Goal: Task Accomplishment & Management: Complete application form

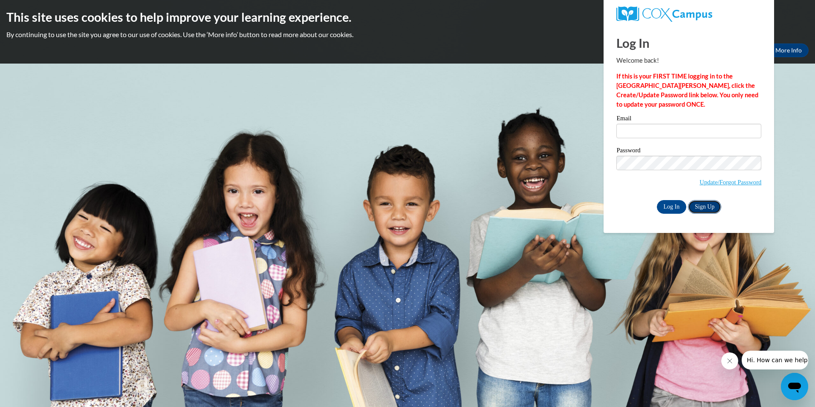
click at [715, 208] on link "Sign Up" at bounding box center [704, 207] width 33 height 14
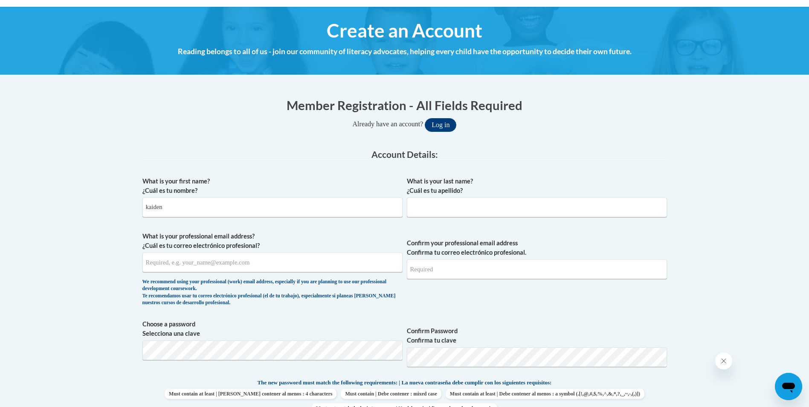
type input "kaiden"
click at [489, 210] on input "What is your last name? ¿Cuál es tu apellido?" at bounding box center [537, 207] width 260 height 20
type input "[PERSON_NAME]"
click at [306, 257] on input "What is your professional email address? ¿Cuál es tu correo electrónico profesi…" at bounding box center [272, 262] width 260 height 20
type input "[EMAIL_ADDRESS][DOMAIN_NAME]"
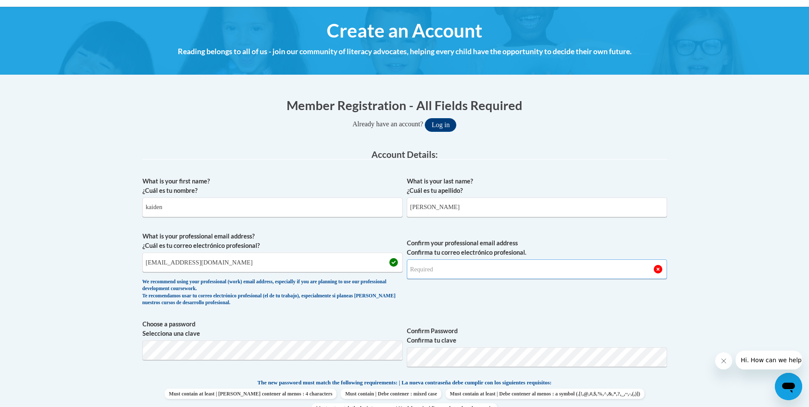
click at [522, 268] on input "Confirm your professional email address Confirma tu correo electrónico profesio…" at bounding box center [537, 269] width 260 height 20
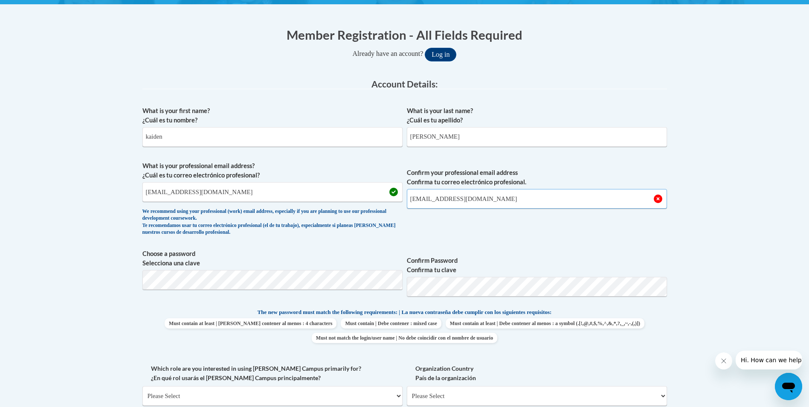
scroll to position [170, 0]
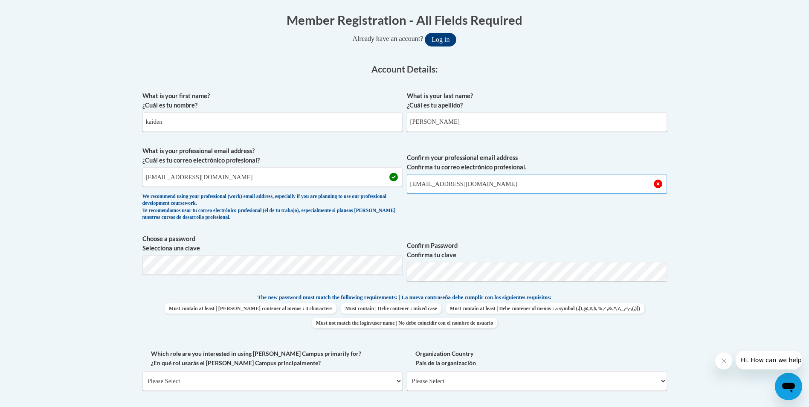
type input "[EMAIL_ADDRESS][DOMAIN_NAME]"
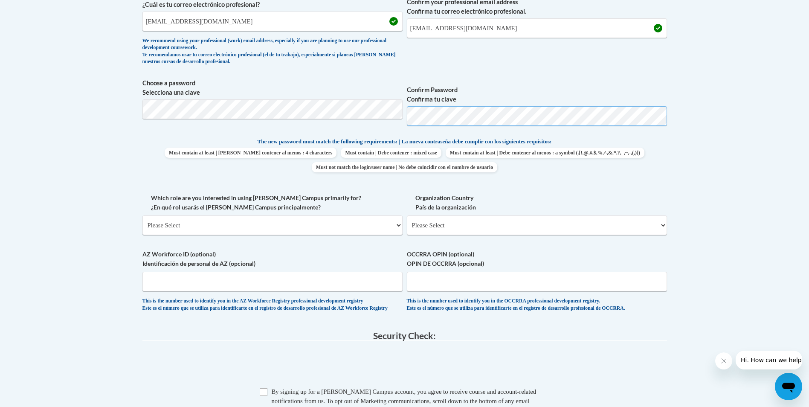
scroll to position [341, 0]
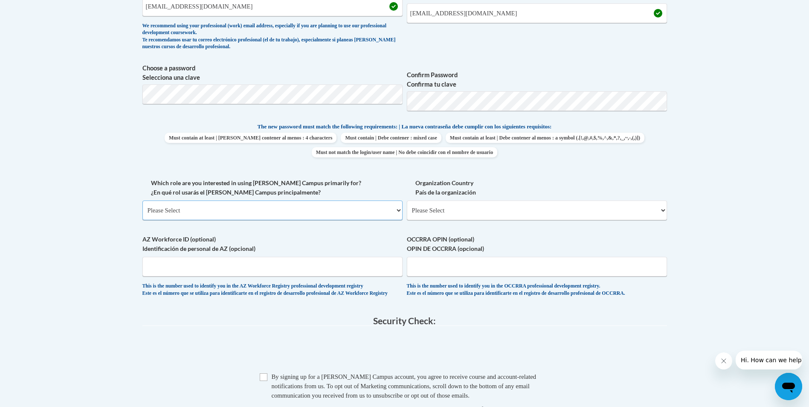
click at [312, 214] on select "Please Select College/University | Colegio/Universidad Community/Nonprofit Part…" at bounding box center [272, 210] width 260 height 20
select select "fbf2d438-af2f-41f8-98f1-81c410e29de3"
click at [142, 200] on select "Please Select College/University | Colegio/Universidad Community/Nonprofit Part…" at bounding box center [272, 210] width 260 height 20
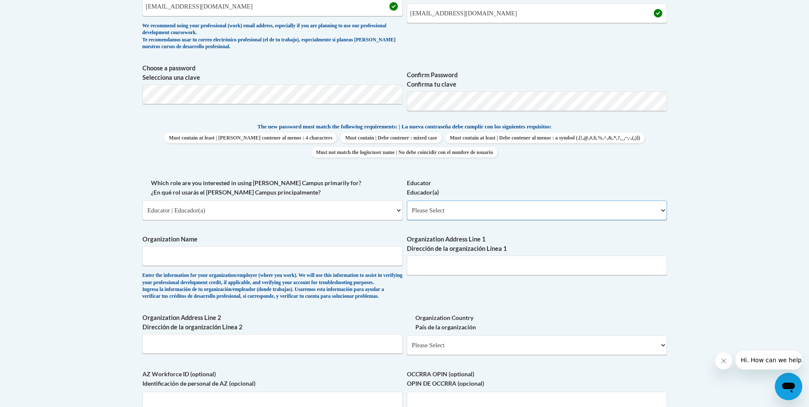
click at [433, 208] on select "Please Select Early Learning/Daycare Teacher/Family Home Care Provider | Maestr…" at bounding box center [537, 210] width 260 height 20
select select "5e2af403-4f2c-4e49-a02f-103e55d7b75b"
click at [407, 200] on select "Please Select Early Learning/Daycare Teacher/Family Home Care Provider | Maestr…" at bounding box center [537, 210] width 260 height 20
click at [298, 257] on input "Organization Name" at bounding box center [272, 256] width 260 height 20
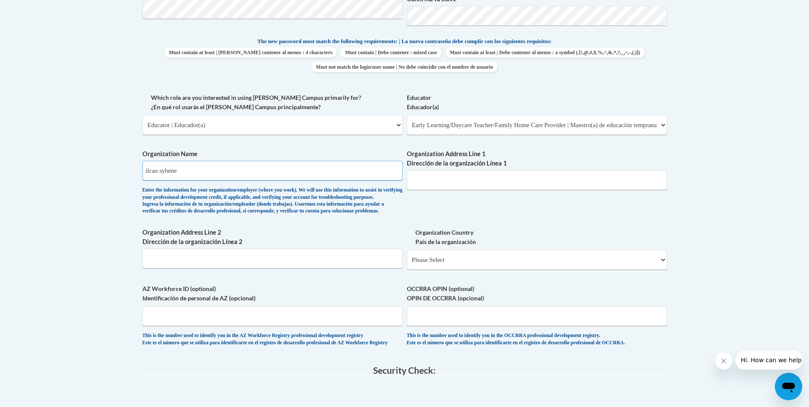
scroll to position [469, 0]
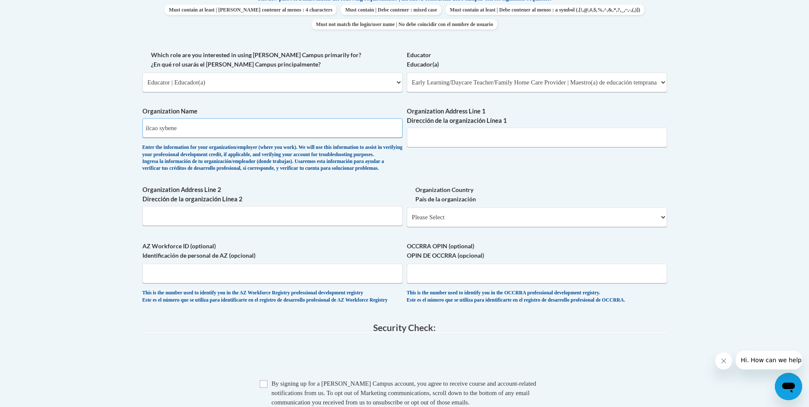
type input "ilcao sybene"
click at [475, 135] on input "Organization Address Line 1 Dirección de la organización Línea 1" at bounding box center [537, 137] width 260 height 20
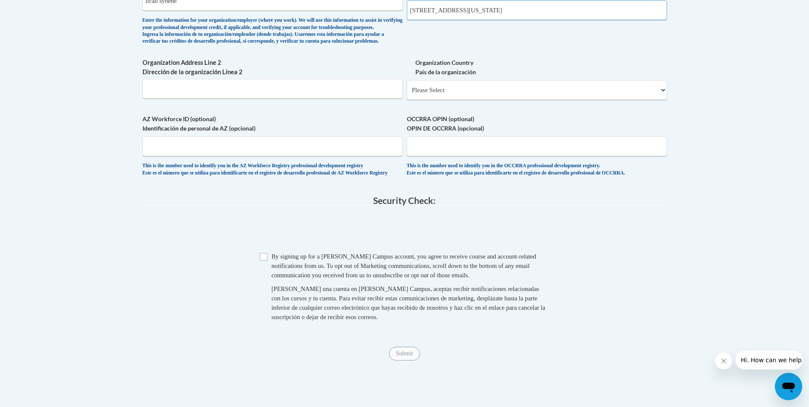
scroll to position [597, 0]
type input "[STREET_ADDRESS][US_STATE]"
drag, startPoint x: 473, startPoint y: 153, endPoint x: 473, endPoint y: 162, distance: 9.0
click at [473, 155] on input "OCCRRA OPIN (optional) OPIN DE OCCRRA (opcional)" at bounding box center [537, 146] width 260 height 20
type input "1147-7346"
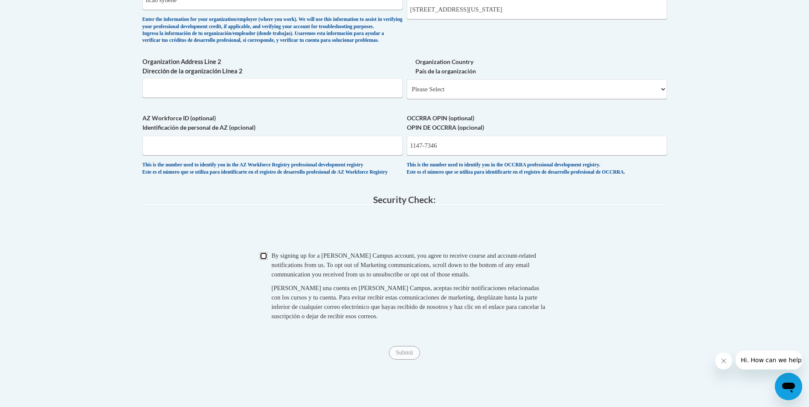
drag, startPoint x: 266, startPoint y: 277, endPoint x: 275, endPoint y: 279, distance: 10.0
click at [266, 260] on input "Checkbox" at bounding box center [264, 256] width 8 height 8
checkbox input "true"
click at [402, 359] on input "Submit" at bounding box center [404, 353] width 31 height 14
click at [505, 99] on select "Please Select [GEOGRAPHIC_DATA] | [GEOGRAPHIC_DATA] Outside of [GEOGRAPHIC_DATA…" at bounding box center [537, 89] width 260 height 20
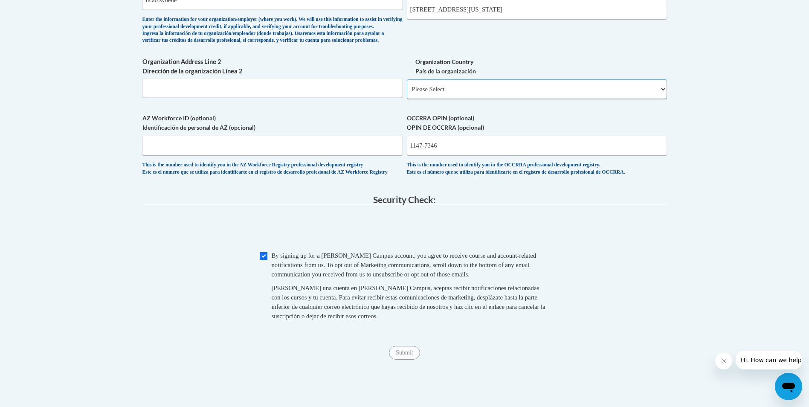
select select "ad49bcad-a171-4b2e-b99c-48b446064914"
click at [407, 93] on select "Please Select [GEOGRAPHIC_DATA] | [GEOGRAPHIC_DATA] Outside of [GEOGRAPHIC_DATA…" at bounding box center [537, 89] width 260 height 20
select select
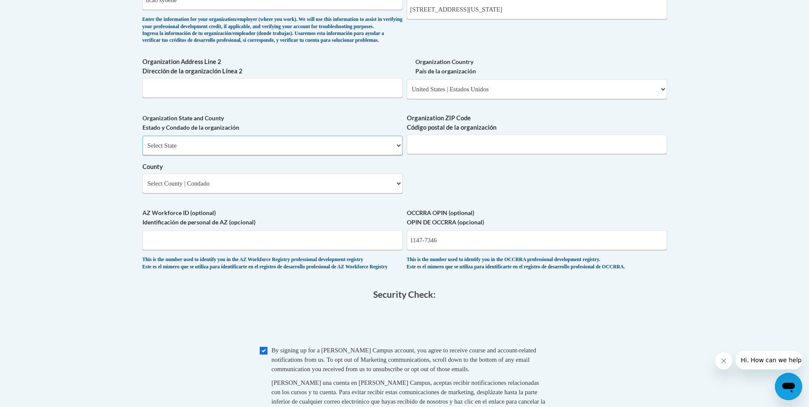
click at [288, 155] on select "Select State [US_STATE] [US_STATE] [US_STATE] [US_STATE] [US_STATE] [US_STATE] …" at bounding box center [272, 146] width 260 height 20
select select "[US_STATE]"
click at [142, 150] on select "Select State [US_STATE] [US_STATE] [US_STATE] [US_STATE] [US_STATE] [US_STATE] …" at bounding box center [272, 146] width 260 height 20
click at [198, 193] on select "Select County [PERSON_NAME][GEOGRAPHIC_DATA] [GEOGRAPHIC_DATA] [GEOGRAPHIC_DATA…" at bounding box center [272, 183] width 260 height 20
select select "[PERSON_NAME]"
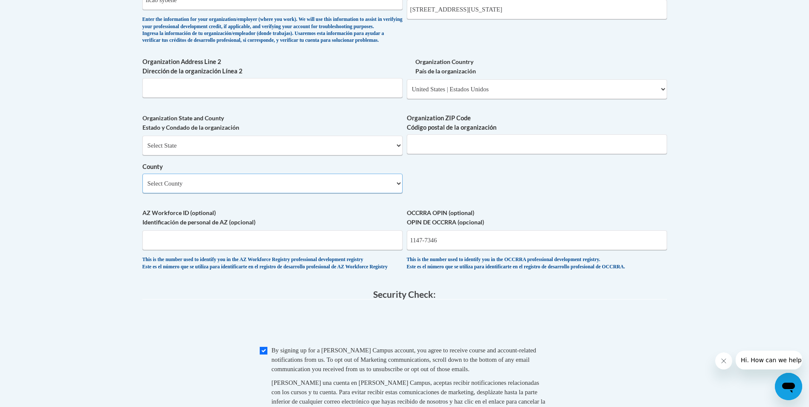
click at [142, 188] on select "Select County [PERSON_NAME][GEOGRAPHIC_DATA] [GEOGRAPHIC_DATA] [GEOGRAPHIC_DATA…" at bounding box center [272, 183] width 260 height 20
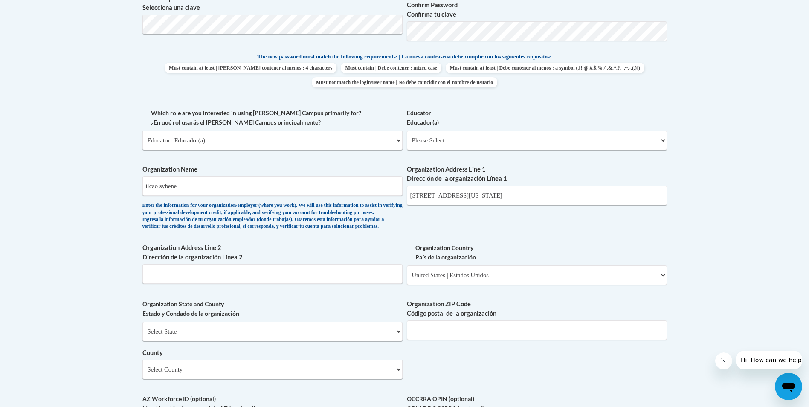
scroll to position [426, 0]
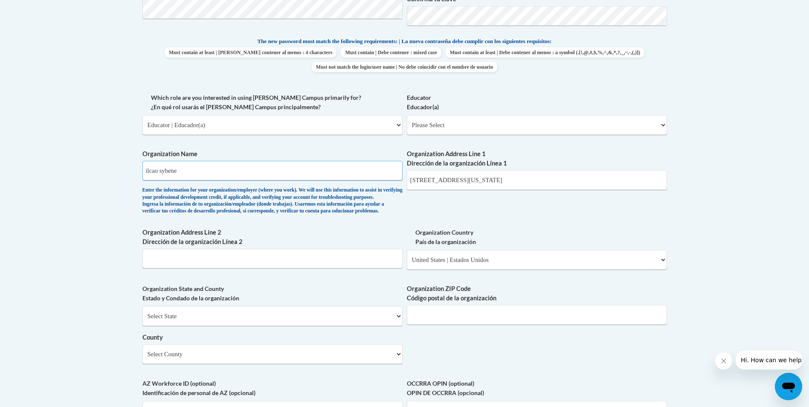
click at [158, 170] on input "ilcao sybene" at bounding box center [272, 171] width 260 height 20
type input "Early Head Start Sybene"
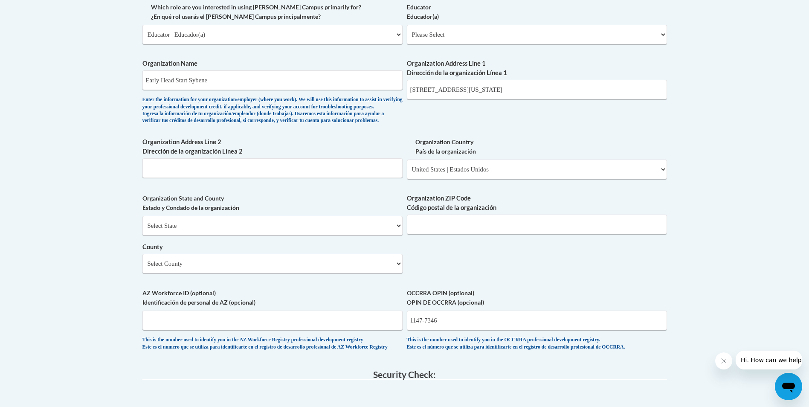
scroll to position [443, 0]
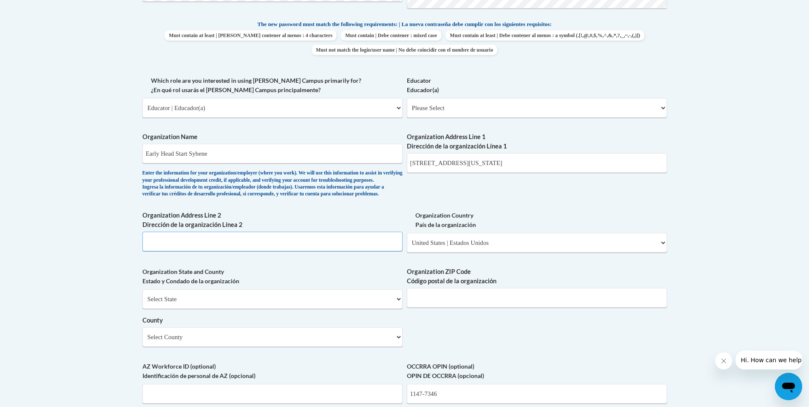
click at [278, 251] on input "Organization Address Line 2 Dirección de la organización Línea 2" at bounding box center [272, 241] width 260 height 20
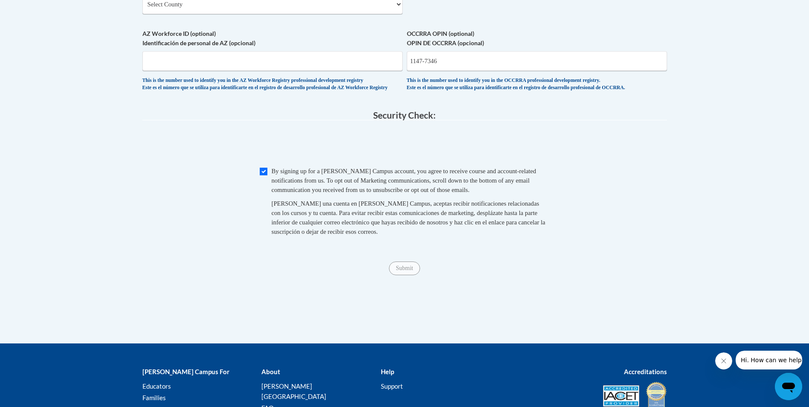
scroll to position [784, 0]
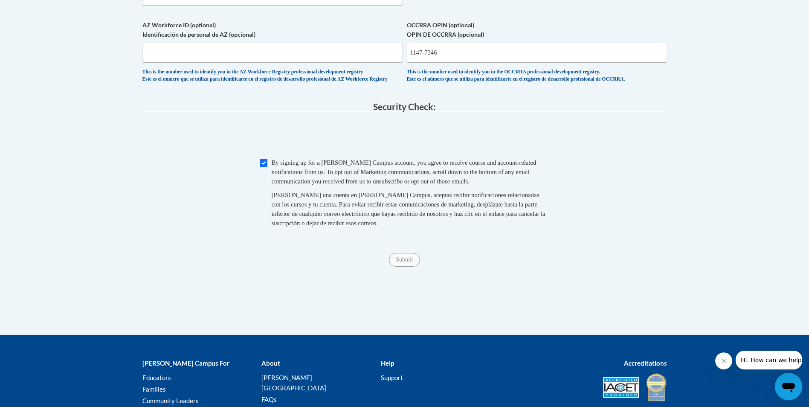
type input "[STREET_ADDRESS]"
click at [404, 266] on input "Submit" at bounding box center [404, 260] width 31 height 14
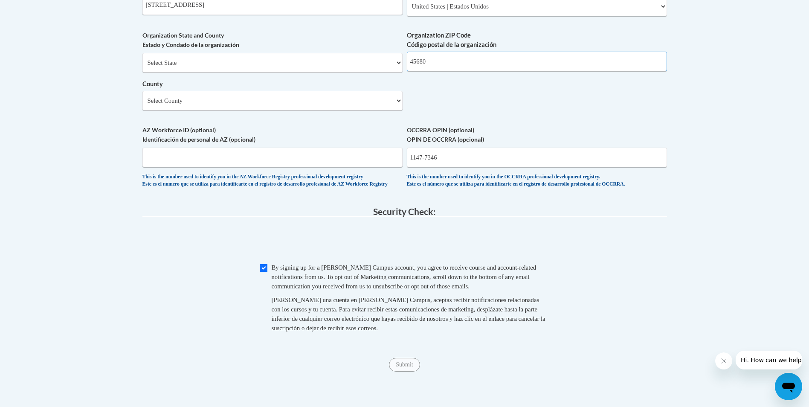
scroll to position [702, 0]
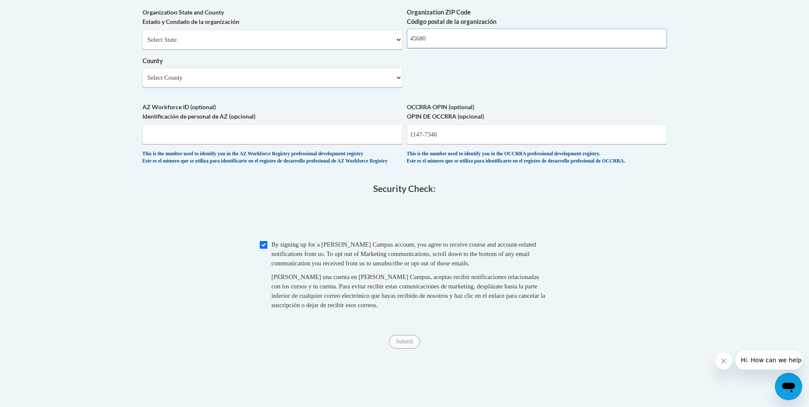
type input "45680"
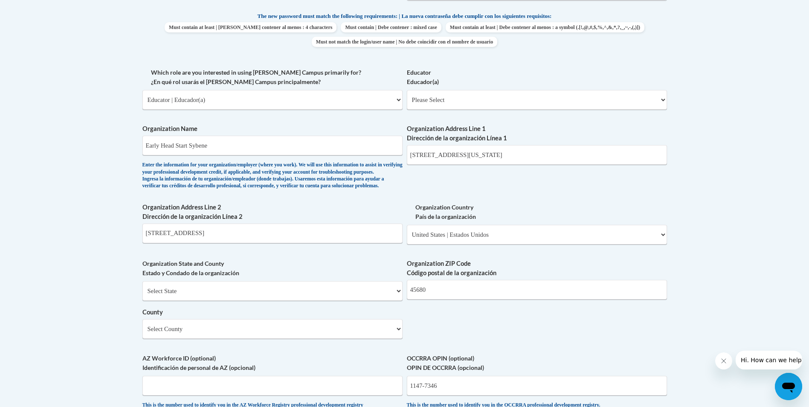
scroll to position [447, 0]
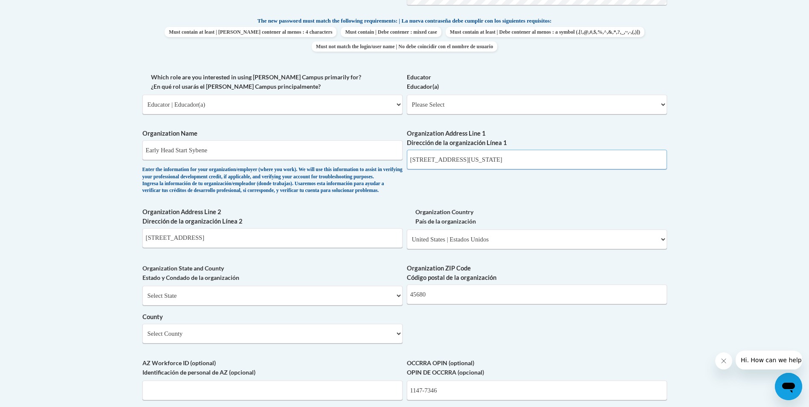
click at [520, 165] on input "[STREET_ADDRESS][US_STATE]" at bounding box center [537, 160] width 260 height 20
type input "[STREET_ADDRESS][US_STATE]"
click at [234, 105] on select "Please Select College/University | Colegio/Universidad Community/Nonprofit Part…" at bounding box center [272, 105] width 260 height 20
click at [494, 101] on select "Please Select Early Learning/Daycare Teacher/Family Home Care Provider | Maestr…" at bounding box center [537, 105] width 260 height 20
select select "5e2af403-4f2c-4e49-a02f-103e55d7b75b"
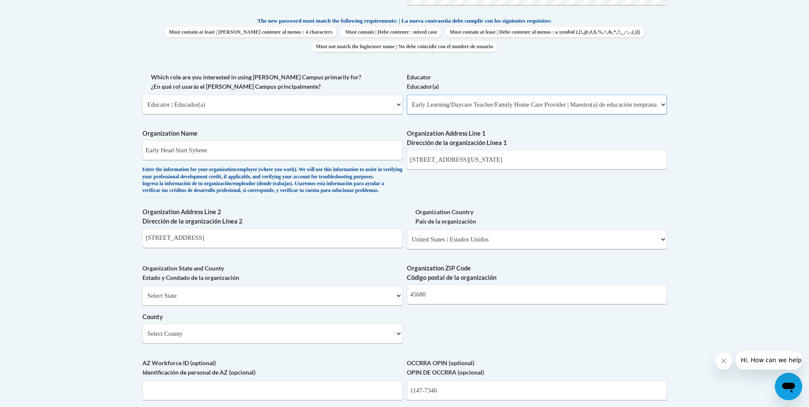
click at [407, 95] on select "Please Select Early Learning/Daycare Teacher/Family Home Care Provider | Maestr…" at bounding box center [537, 105] width 260 height 20
select select "null"
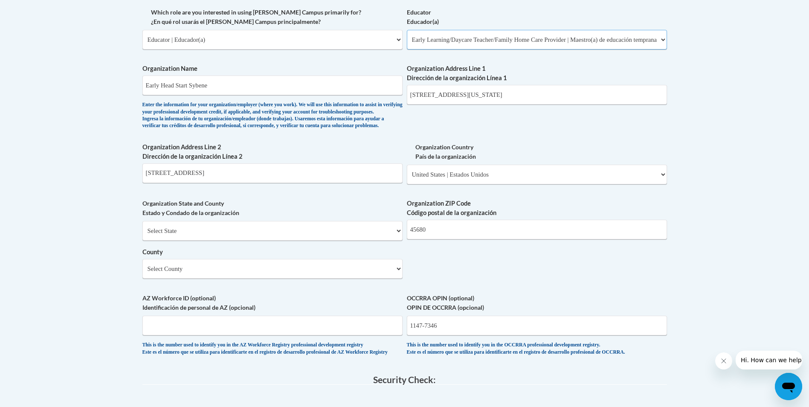
scroll to position [532, 0]
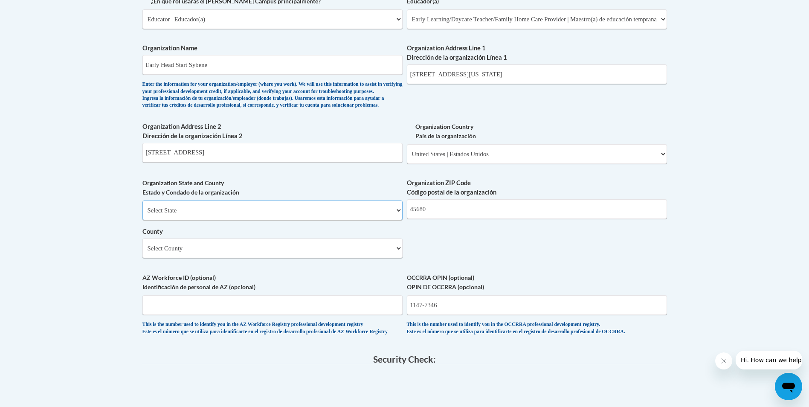
click at [364, 220] on select "Select State [US_STATE] [US_STATE] [US_STATE] [US_STATE] [US_STATE] [US_STATE] …" at bounding box center [272, 210] width 260 height 20
select select "[US_STATE]"
click at [142, 214] on select "Select State [US_STATE] [US_STATE] [US_STATE] [US_STATE] [US_STATE] [US_STATE] …" at bounding box center [272, 210] width 260 height 20
click at [248, 258] on select "County" at bounding box center [272, 248] width 260 height 20
click at [228, 258] on select "Select County [PERSON_NAME][GEOGRAPHIC_DATA] [GEOGRAPHIC_DATA] [GEOGRAPHIC_DATA…" at bounding box center [272, 248] width 260 height 20
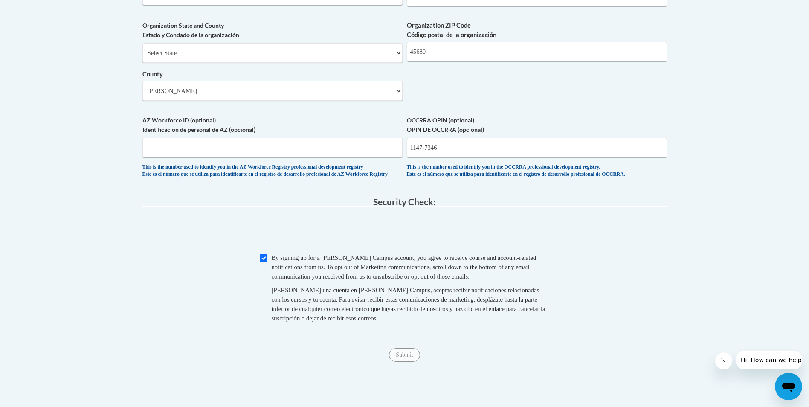
scroll to position [699, 0]
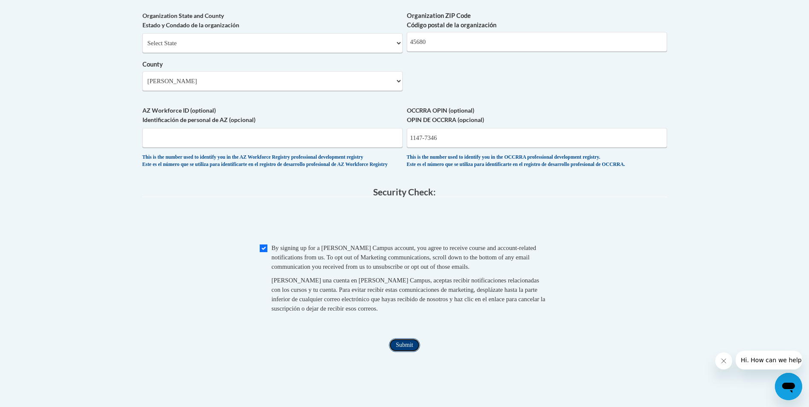
click at [410, 352] on input "Submit" at bounding box center [404, 345] width 31 height 14
click at [426, 147] on input "1147-7346" at bounding box center [537, 138] width 260 height 20
type input "11477346"
click at [407, 352] on input "Submit" at bounding box center [404, 345] width 31 height 14
